Goal: Task Accomplishment & Management: Complete application form

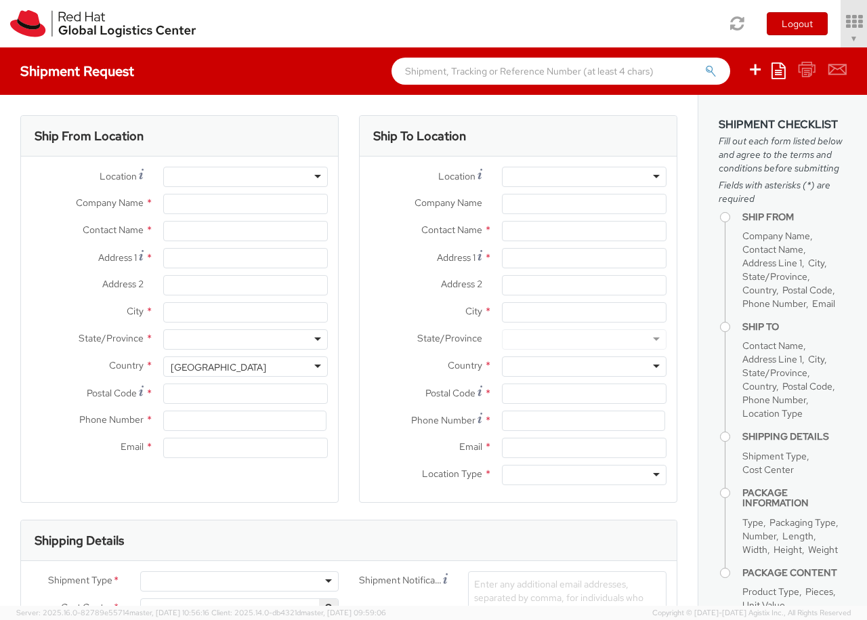
select select "850"
select select
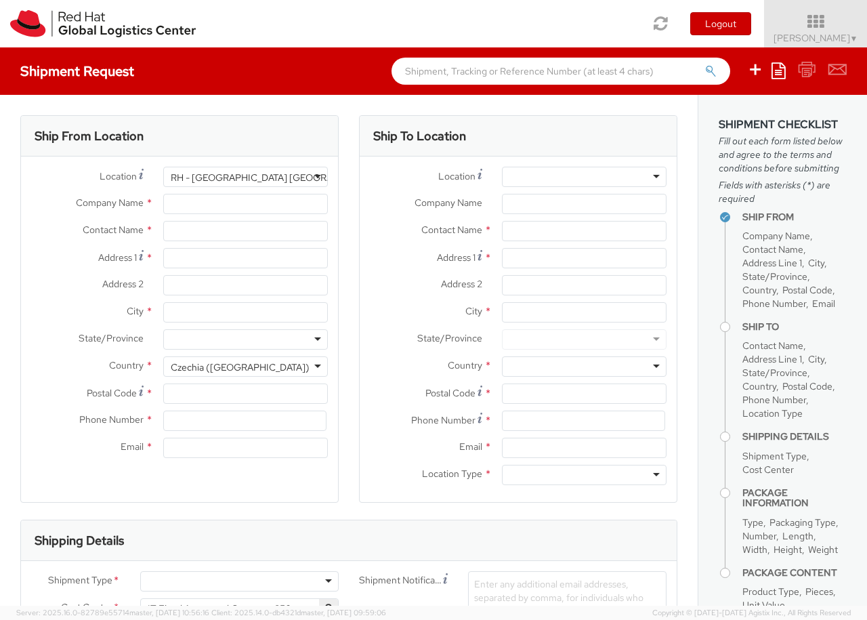
type input "Red Hat Czech s.r.o."
type input "[PERSON_NAME]"
type input "Purkynova 647/111"
type input "[GEOGRAPHIC_DATA]"
type input "621 00"
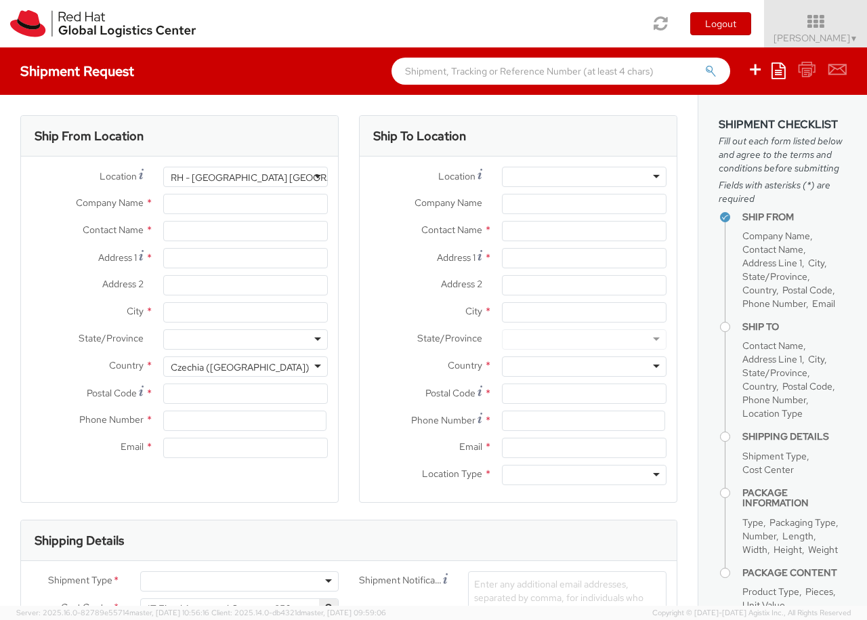
type input "420 532 294 555"
type input "[EMAIL_ADDRESS][DOMAIN_NAME]"
select select "CM"
select select "KGS"
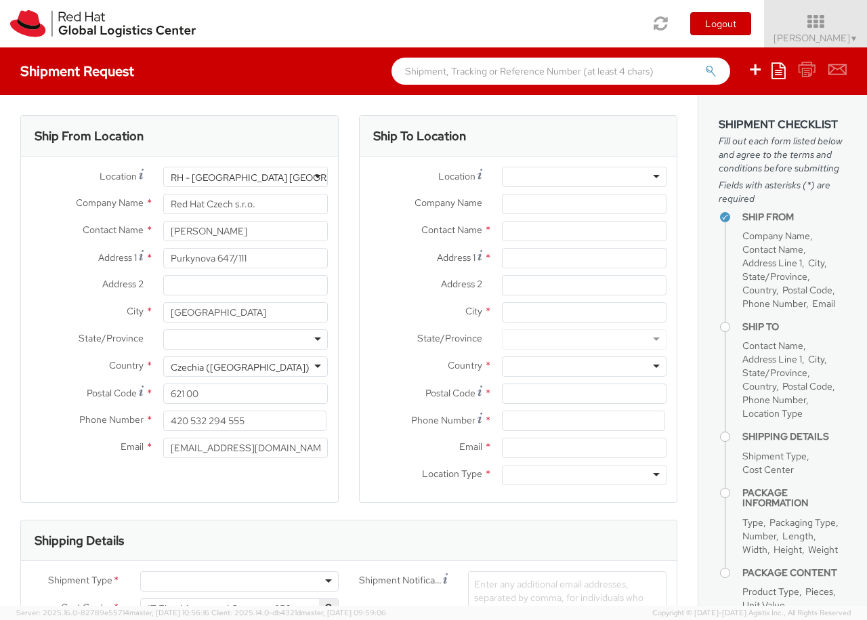
click at [245, 177] on div "RH - [GEOGRAPHIC_DATA] [GEOGRAPHIC_DATA] - B" at bounding box center [285, 178] width 228 height 14
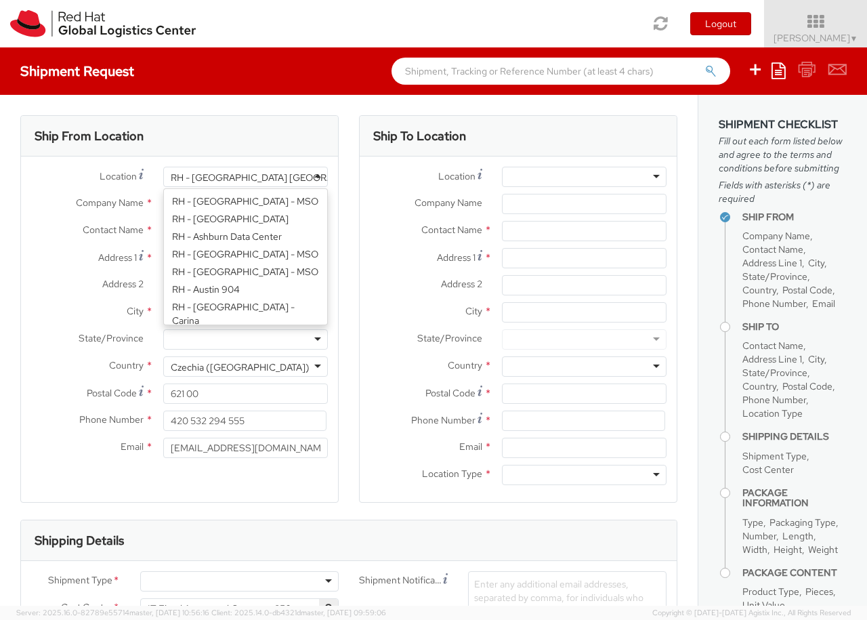
type input "RH - Raanana"
type input "Red Hat Israel Ltd."
type input "[STREET_ADDRESS]"
type input "15th floor"
type input "RA'ANANA"
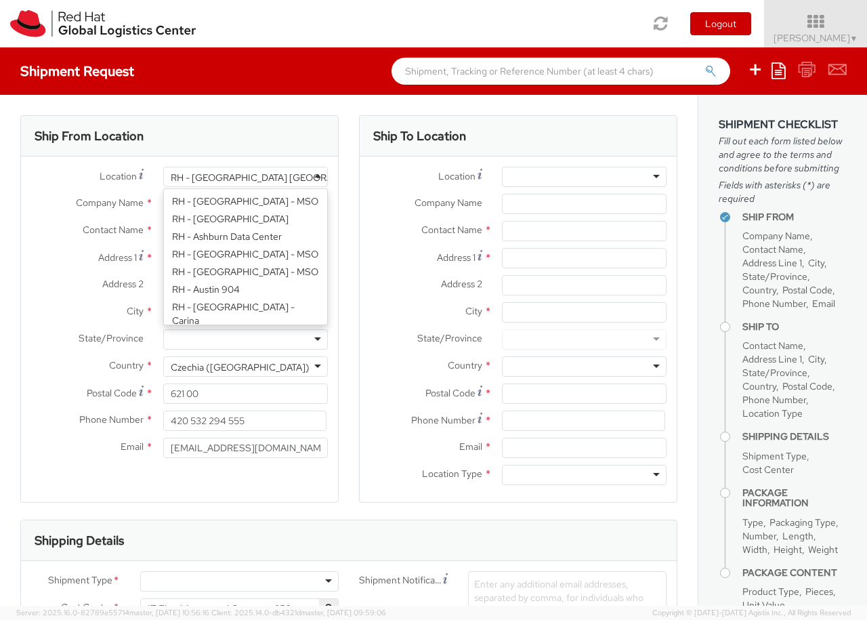
type input "4321545"
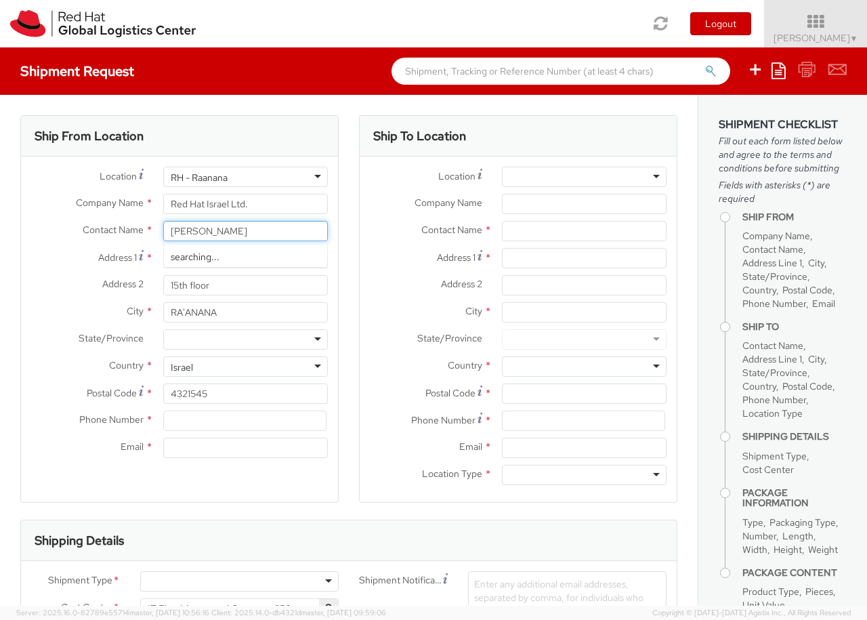
type input "[PERSON_NAME]"
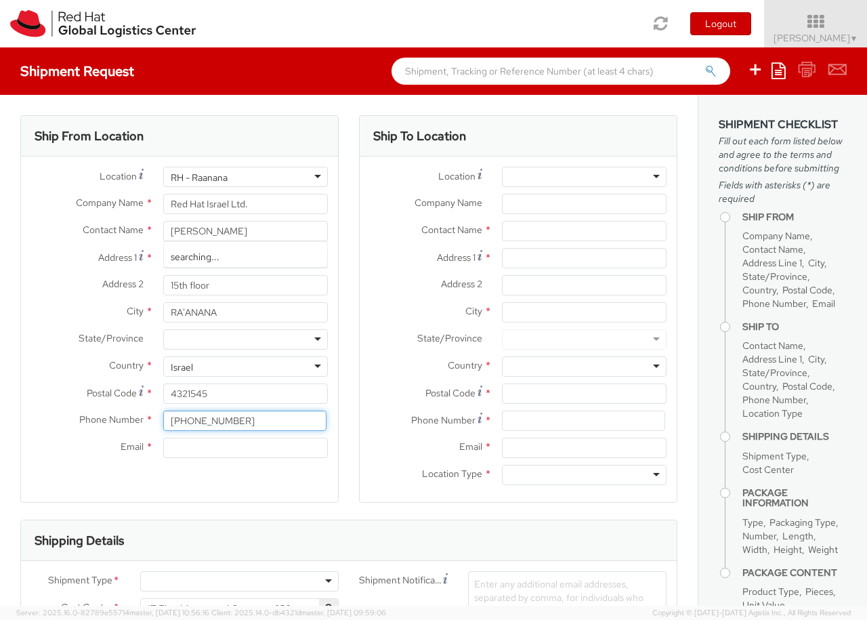
type input "[PHONE_NUMBER]"
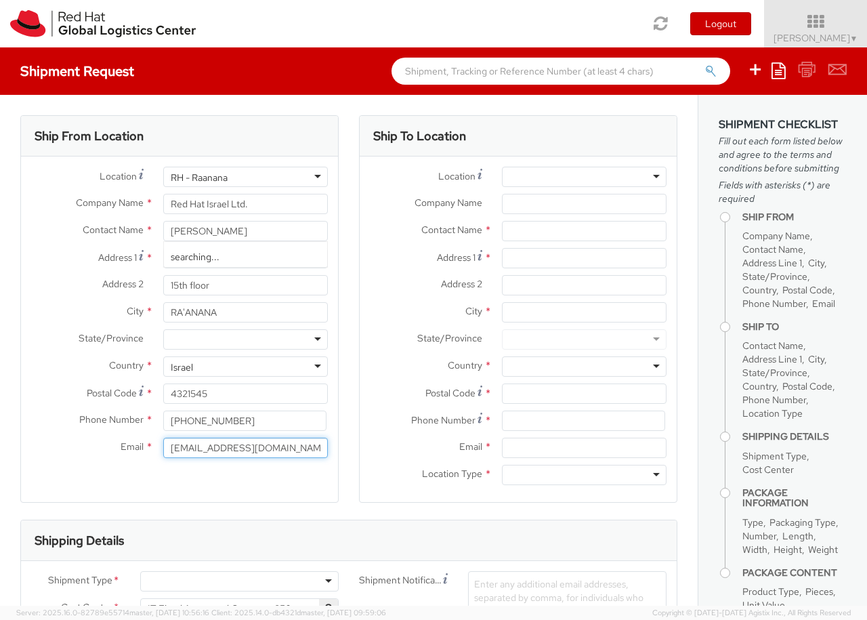
type input "[EMAIL_ADDRESS][DOMAIN_NAME]"
